Goal: Information Seeking & Learning: Learn about a topic

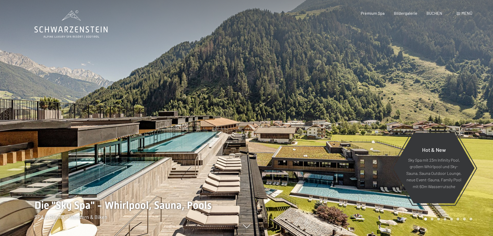
click at [374, 14] on span "Premium Spa" at bounding box center [373, 13] width 24 height 5
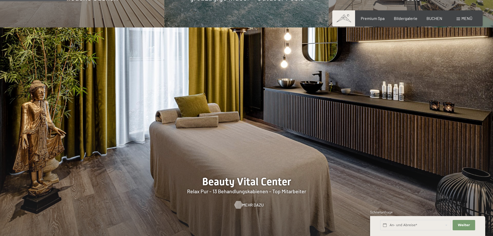
scroll to position [517, 0]
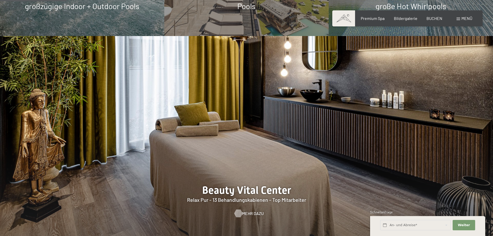
click at [250, 210] on span "Mehr dazu" at bounding box center [252, 213] width 21 height 6
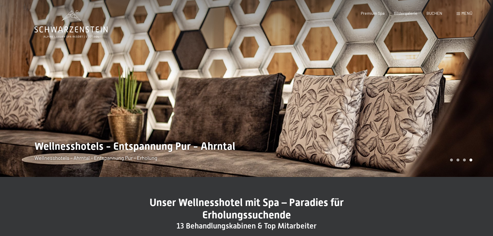
click at [478, 85] on div at bounding box center [370, 88] width 247 height 177
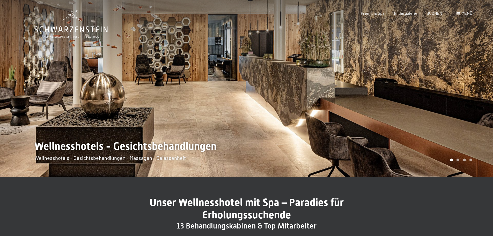
click at [476, 85] on div at bounding box center [370, 88] width 247 height 177
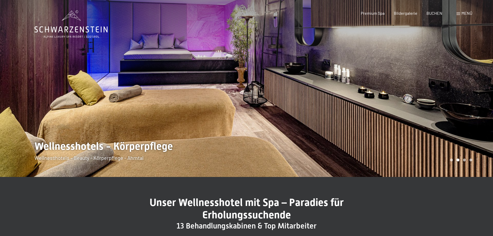
click at [476, 85] on div at bounding box center [370, 88] width 247 height 177
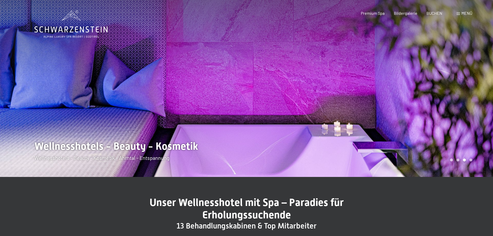
click at [468, 79] on div at bounding box center [370, 88] width 247 height 177
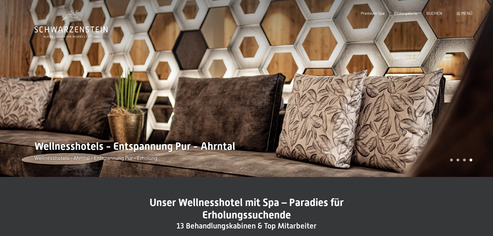
click at [464, 74] on div at bounding box center [370, 88] width 247 height 177
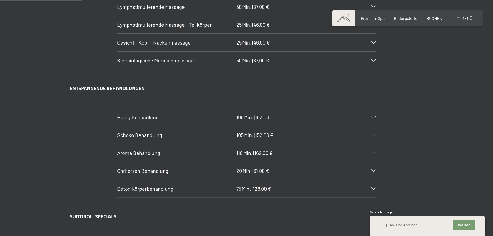
scroll to position [699, 0]
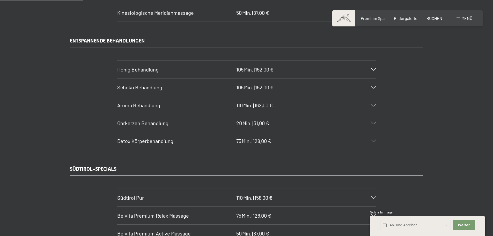
click at [375, 122] on icon at bounding box center [373, 123] width 5 height 3
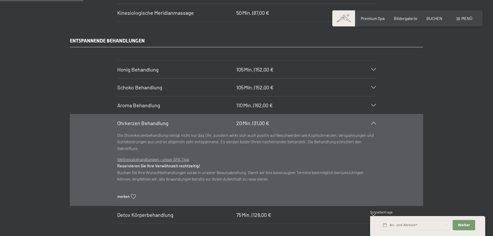
click at [375, 122] on icon at bounding box center [373, 123] width 5 height 3
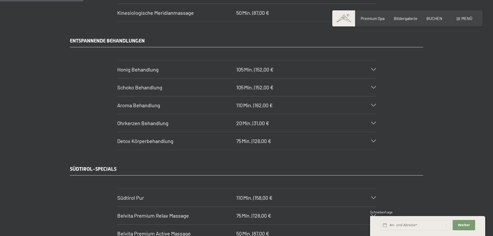
click at [373, 141] on icon at bounding box center [373, 140] width 5 height 3
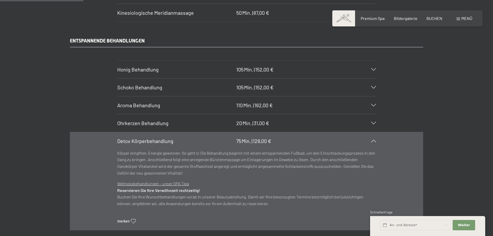
click at [373, 141] on icon at bounding box center [373, 140] width 5 height 3
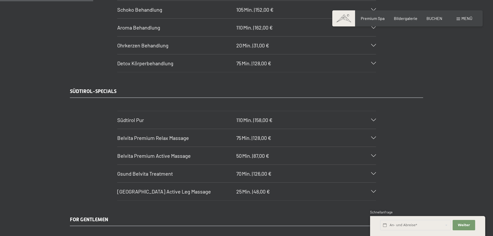
scroll to position [802, 0]
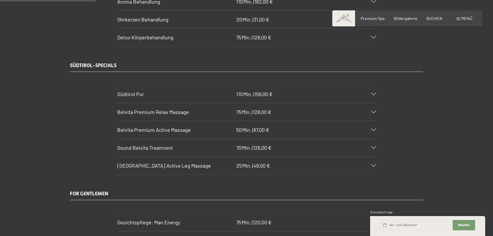
click at [375, 94] on icon at bounding box center [373, 94] width 5 height 3
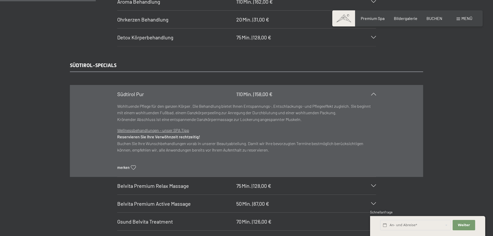
click at [375, 94] on icon at bounding box center [373, 94] width 5 height 3
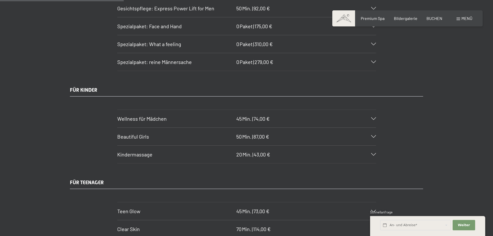
scroll to position [1061, 0]
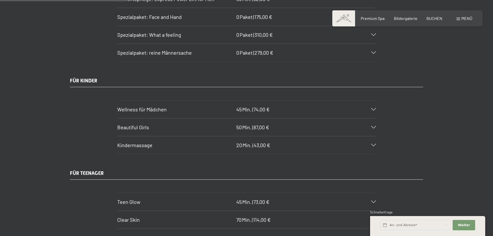
click at [374, 107] on div "Wellness für Mädchen 45 Min. | 74,00 €" at bounding box center [246, 109] width 259 height 18
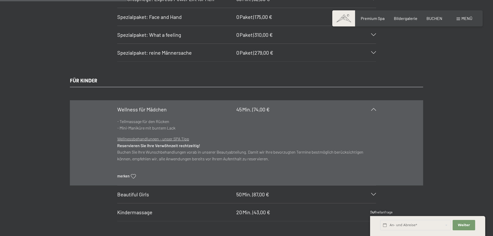
click at [374, 107] on div "Wellness für Mädchen 45 Min. | 74,00 €" at bounding box center [246, 109] width 259 height 18
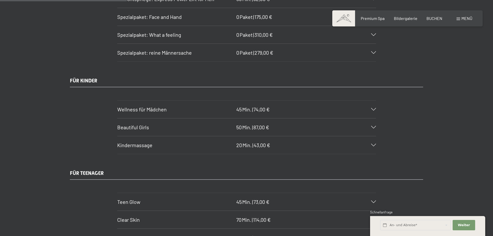
click at [374, 144] on icon at bounding box center [373, 145] width 5 height 3
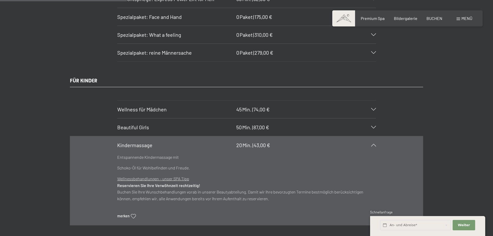
click at [373, 143] on div "Kindermassage 20 Min. | 43,00 €" at bounding box center [246, 145] width 259 height 18
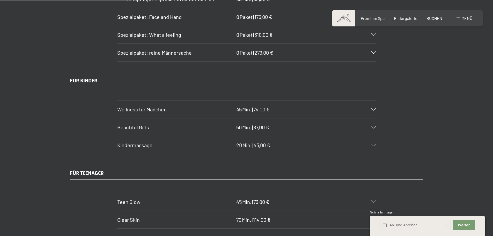
click at [372, 125] on div "Beautiful Girls 50 Min. | 87,00 €" at bounding box center [246, 127] width 259 height 18
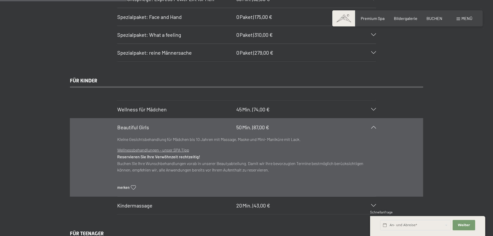
click at [372, 125] on div "Beautiful Girls 50 Min. | 87,00 €" at bounding box center [246, 127] width 259 height 18
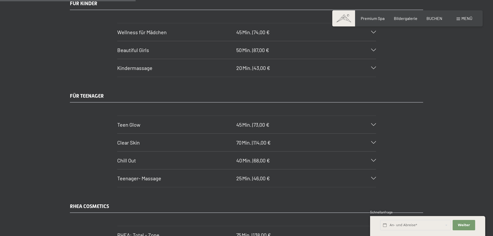
scroll to position [1138, 0]
click at [372, 124] on icon at bounding box center [373, 124] width 5 height 3
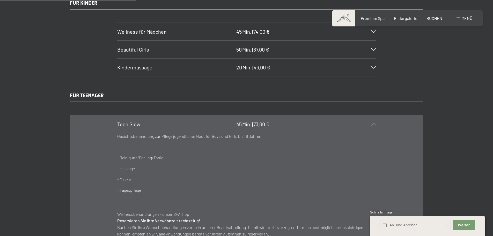
click at [372, 124] on icon at bounding box center [373, 124] width 5 height 3
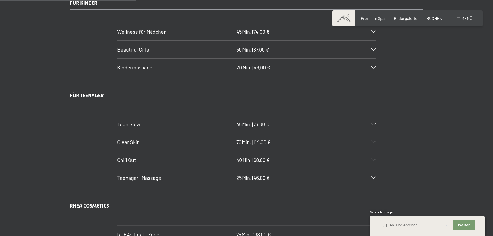
click at [371, 140] on div "Clear Skin 70 Min. | 114,00 €" at bounding box center [246, 142] width 259 height 18
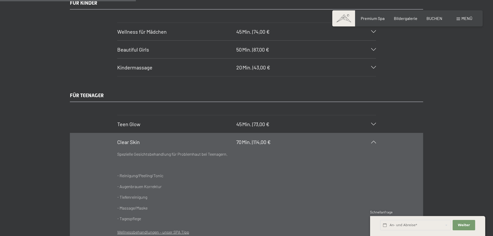
click at [371, 140] on div "Clear Skin 70 Min. | 114,00 €" at bounding box center [246, 142] width 259 height 18
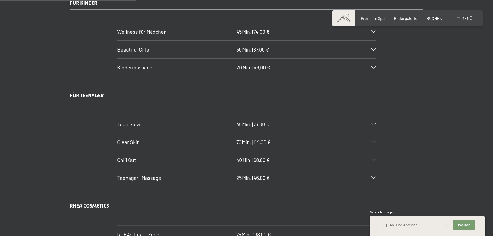
click at [372, 123] on icon at bounding box center [373, 124] width 5 height 3
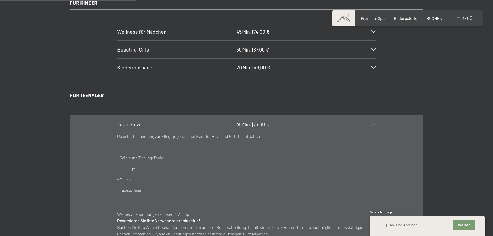
click at [372, 123] on icon at bounding box center [373, 124] width 5 height 3
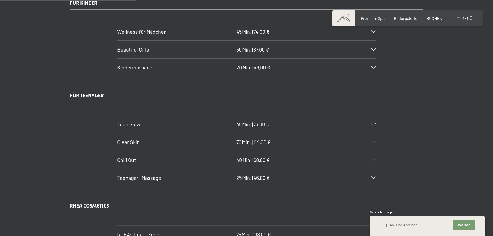
click at [375, 159] on icon at bounding box center [373, 159] width 5 height 3
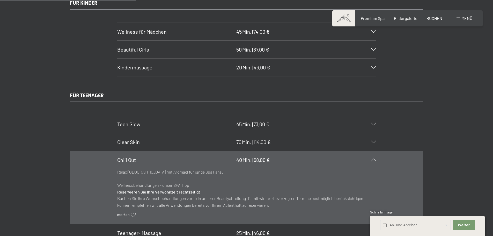
click at [375, 159] on icon at bounding box center [373, 159] width 5 height 3
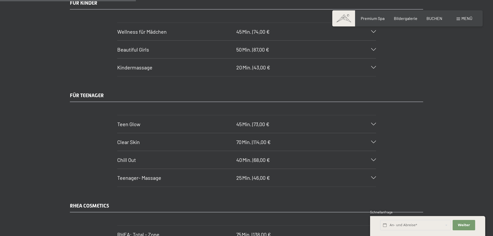
click at [376, 123] on section "Teen Glow 45 Min. | 73,00 € Gesichtsbehandlung zur Pflege jugendlicher Haut für…" at bounding box center [246, 124] width 259 height 18
click at [373, 123] on icon at bounding box center [373, 124] width 5 height 3
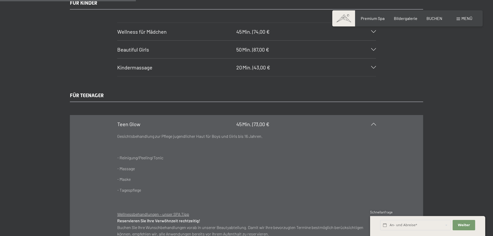
click at [373, 123] on icon at bounding box center [373, 124] width 5 height 3
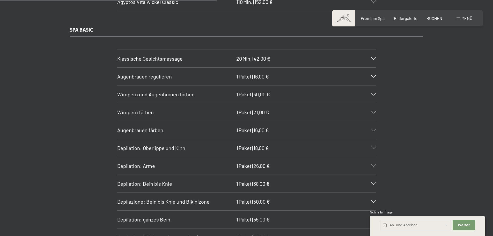
scroll to position [1837, 0]
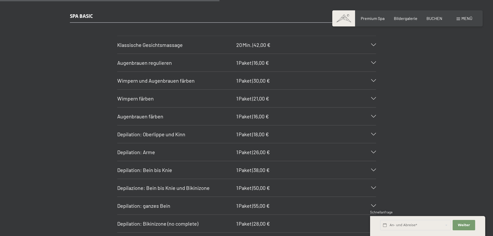
click at [370, 64] on div "Augenbrauen regulieren 1 Paket | 16,00 €" at bounding box center [246, 63] width 259 height 18
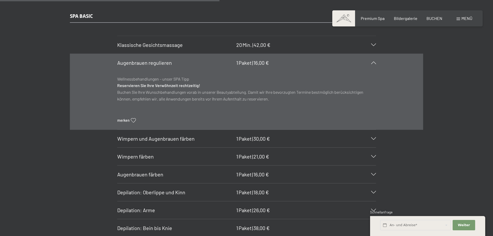
click at [368, 64] on div "Augenbrauen regulieren 1 Paket | 16,00 €" at bounding box center [246, 63] width 259 height 18
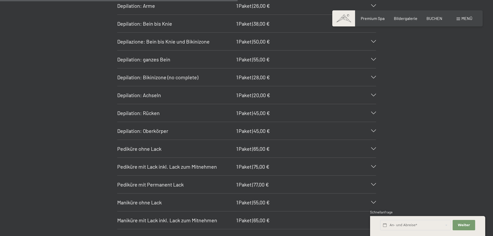
scroll to position [1992, 0]
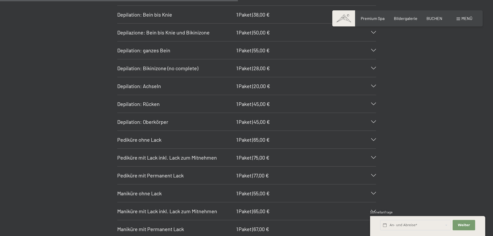
click at [375, 138] on div "Pediküre ohne Lack 1 Paket | 65,00 €" at bounding box center [246, 140] width 259 height 18
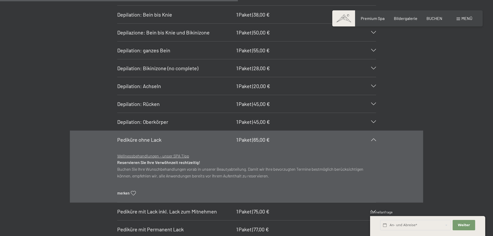
click at [375, 138] on div "Pediküre ohne Lack 1 Paket | 65,00 €" at bounding box center [246, 140] width 259 height 18
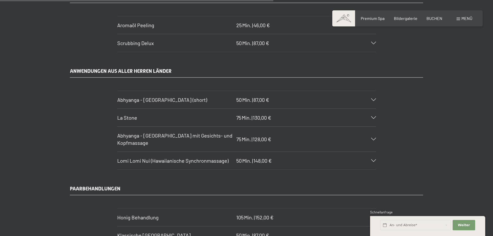
scroll to position [2329, 0]
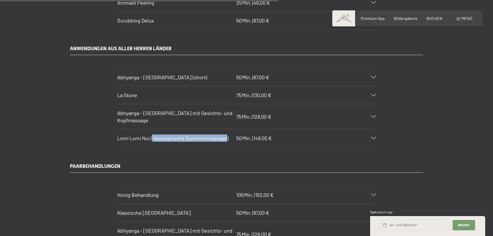
drag, startPoint x: 227, startPoint y: 138, endPoint x: 151, endPoint y: 139, distance: 75.3
click at [151, 139] on span "Lomi Lomi Nui (Hawaiianische Synchronmassage)" at bounding box center [172, 138] width 111 height 6
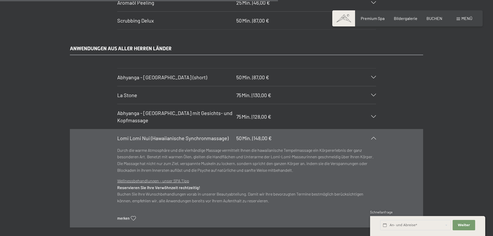
click at [375, 137] on icon at bounding box center [373, 138] width 5 height 3
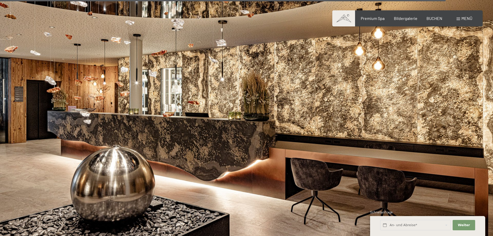
scroll to position [3777, 0]
